Goal: Check status: Check status

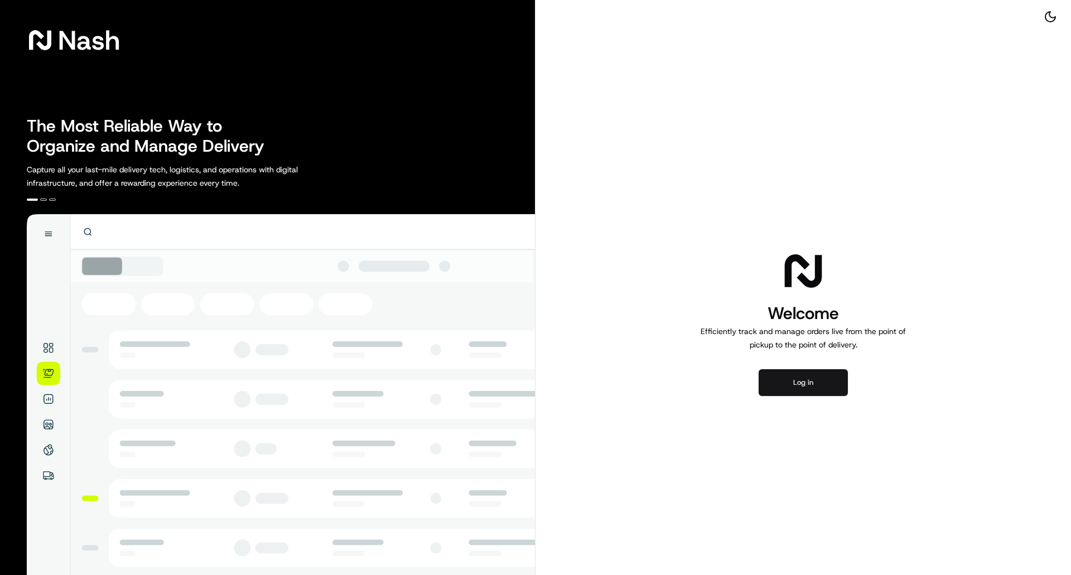
click at [777, 387] on button "Log in" at bounding box center [803, 382] width 89 height 27
